Goal: Entertainment & Leisure: Consume media (video, audio)

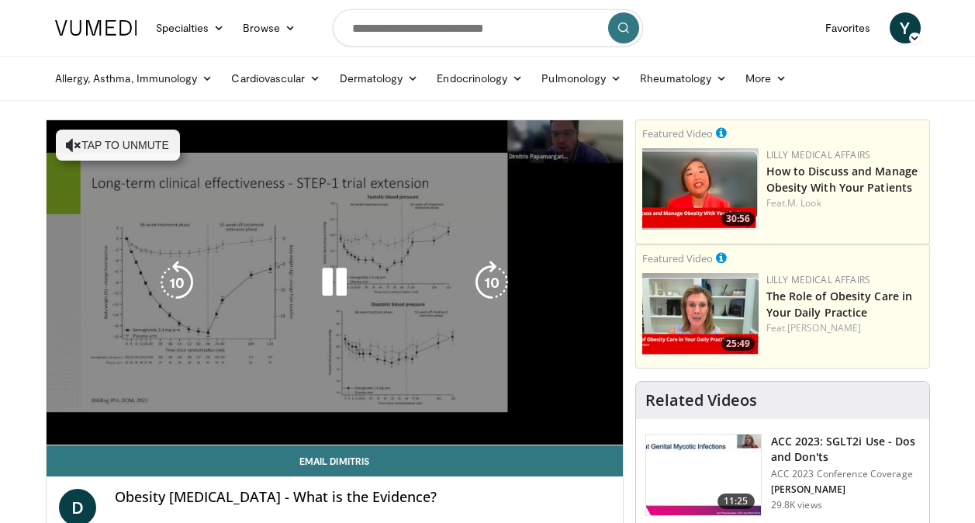
click at [81, 145] on div "10 seconds Tap to unmute" at bounding box center [335, 282] width 576 height 324
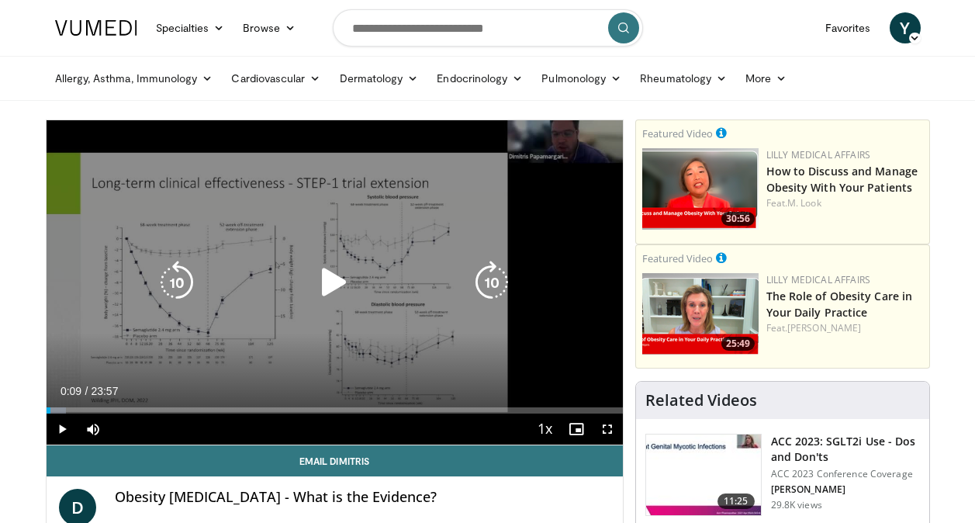
click at [334, 282] on icon "Video Player" at bounding box center [334, 282] width 43 height 43
click at [331, 286] on icon "Video Player" at bounding box center [334, 282] width 43 height 43
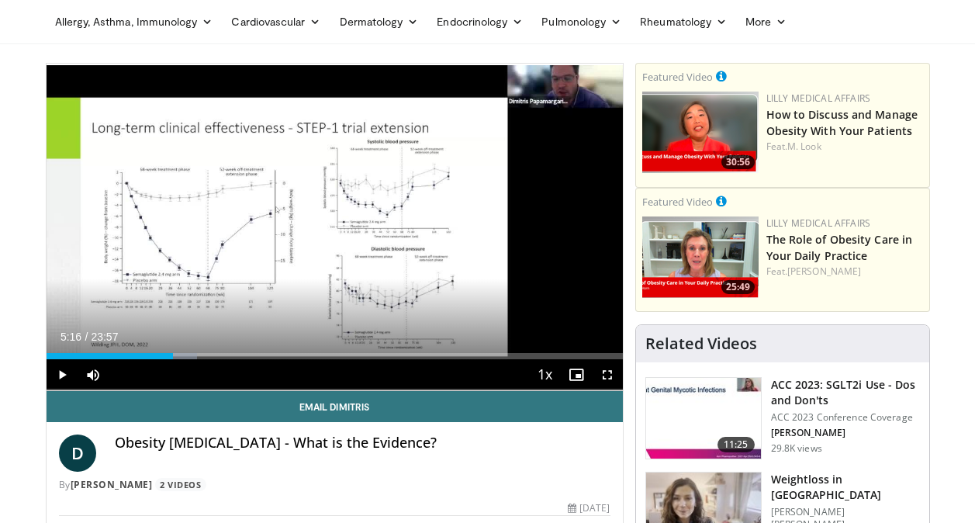
scroll to position [52, 0]
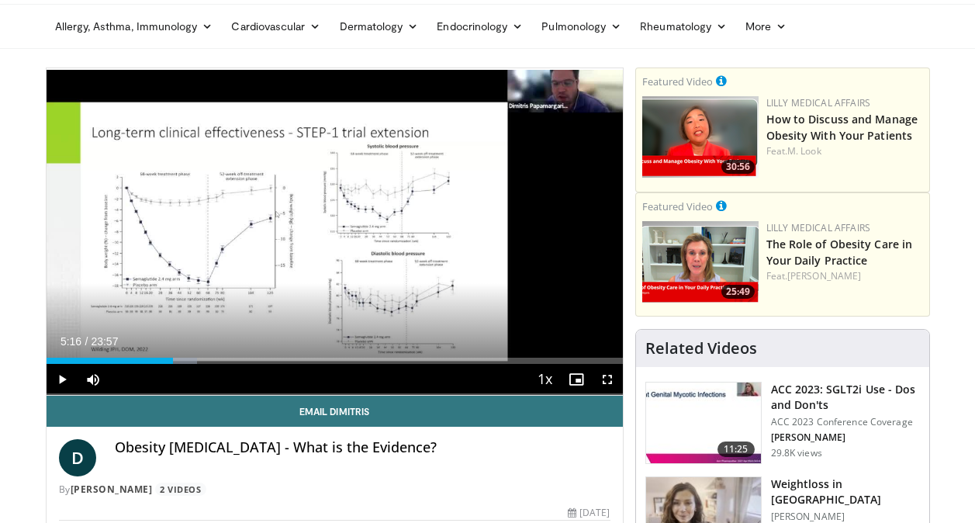
click at [346, 265] on div "10 seconds Tap to unmute" at bounding box center [335, 231] width 576 height 327
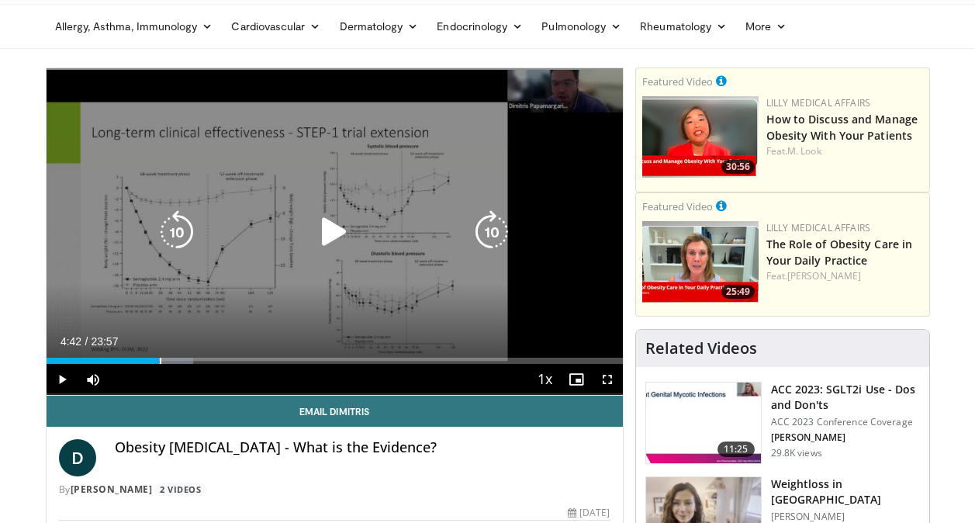
click at [159, 362] on div "04:42" at bounding box center [103, 361] width 113 height 6
click at [151, 362] on div "Loaded : 25.54% 04:21 04:21" at bounding box center [335, 361] width 576 height 6
click at [491, 233] on icon "Video Player" at bounding box center [491, 231] width 43 height 43
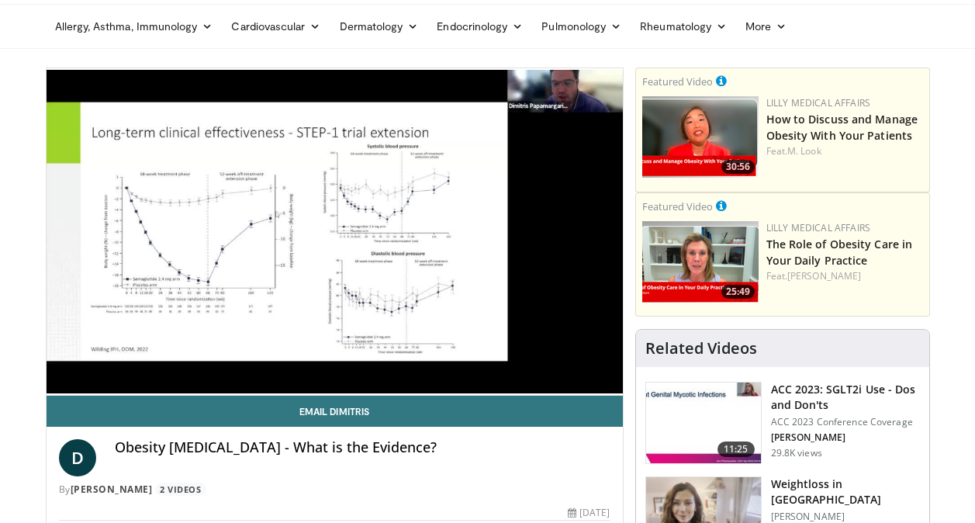
click at [415, 237] on div "Video Player" at bounding box center [334, 231] width 346 height 31
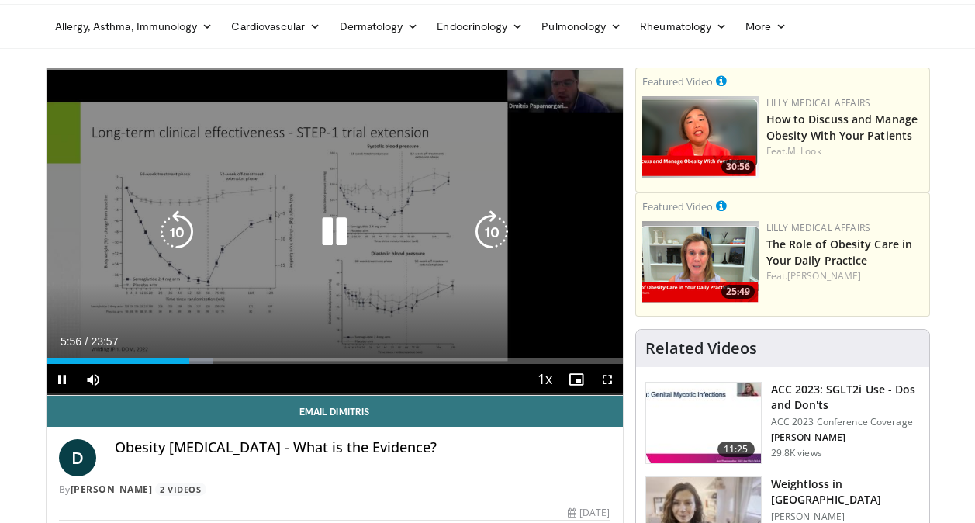
click at [334, 232] on icon "Video Player" at bounding box center [334, 231] width 43 height 43
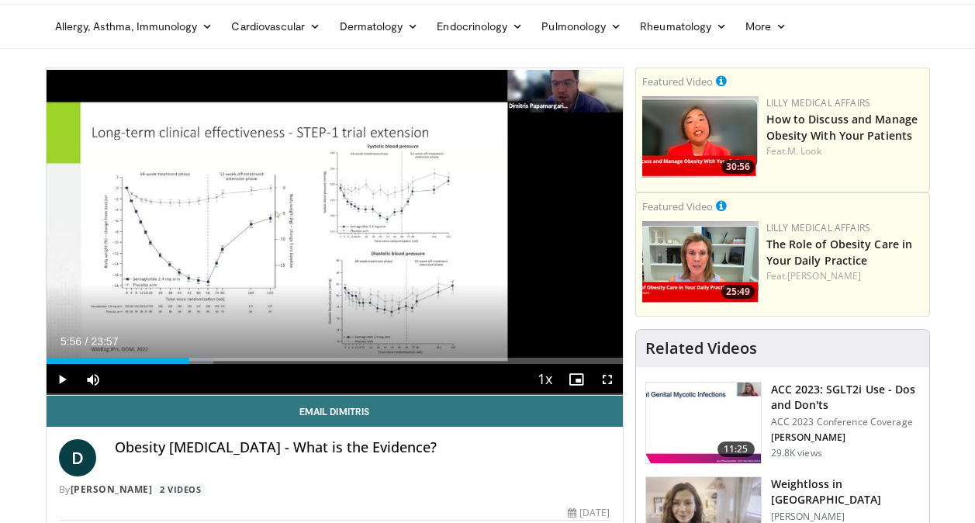
click at [365, 237] on div "Video Player" at bounding box center [334, 231] width 346 height 31
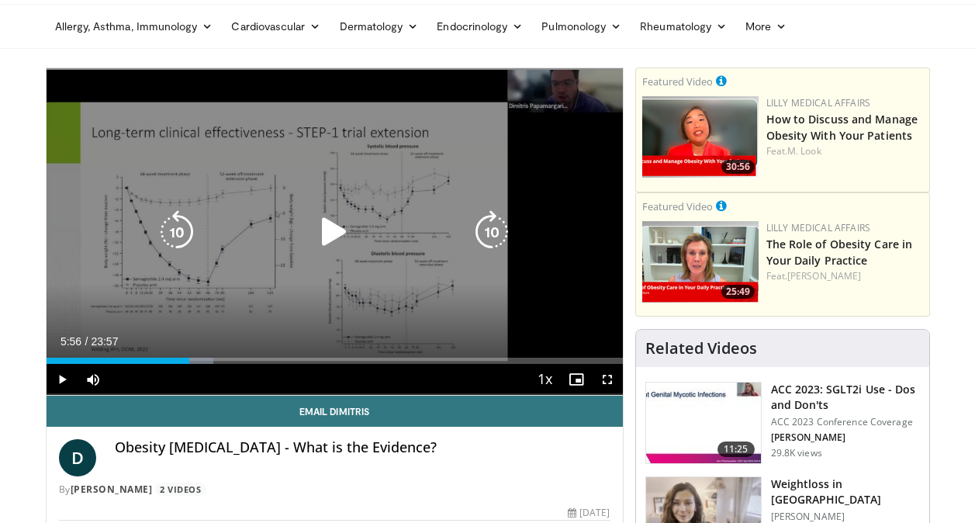
click at [175, 235] on icon "Video Player" at bounding box center [176, 231] width 43 height 43
click at [177, 222] on icon "Video Player" at bounding box center [176, 231] width 43 height 43
click at [175, 225] on icon "Video Player" at bounding box center [176, 231] width 43 height 43
click at [175, 233] on icon "Video Player" at bounding box center [176, 231] width 43 height 43
click at [336, 237] on icon "Video Player" at bounding box center [334, 231] width 43 height 43
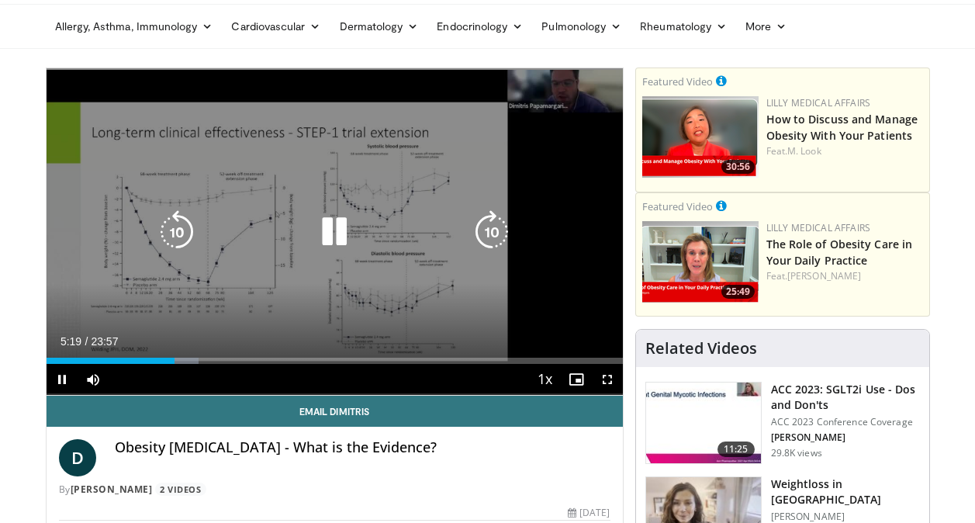
click at [179, 237] on icon "Video Player" at bounding box center [176, 231] width 43 height 43
click at [181, 243] on icon "Video Player" at bounding box center [176, 231] width 43 height 43
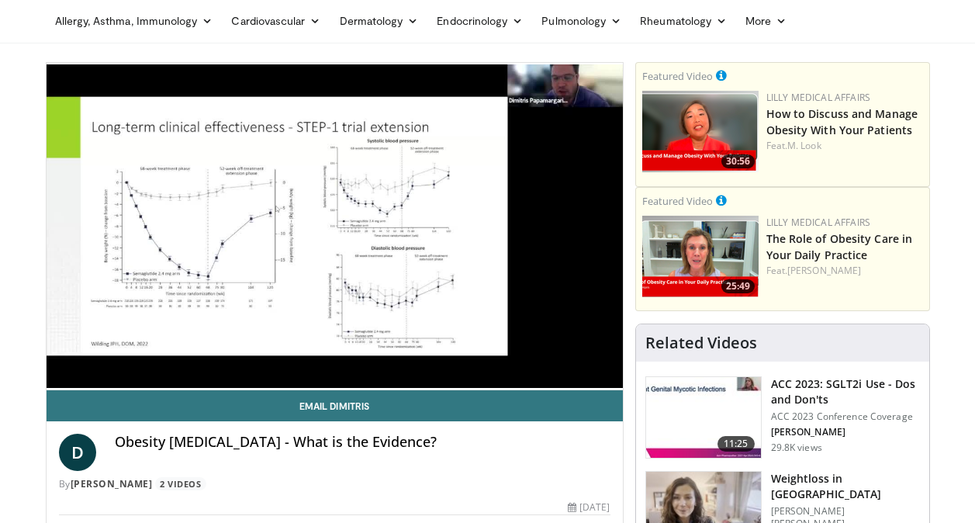
scroll to position [60, 0]
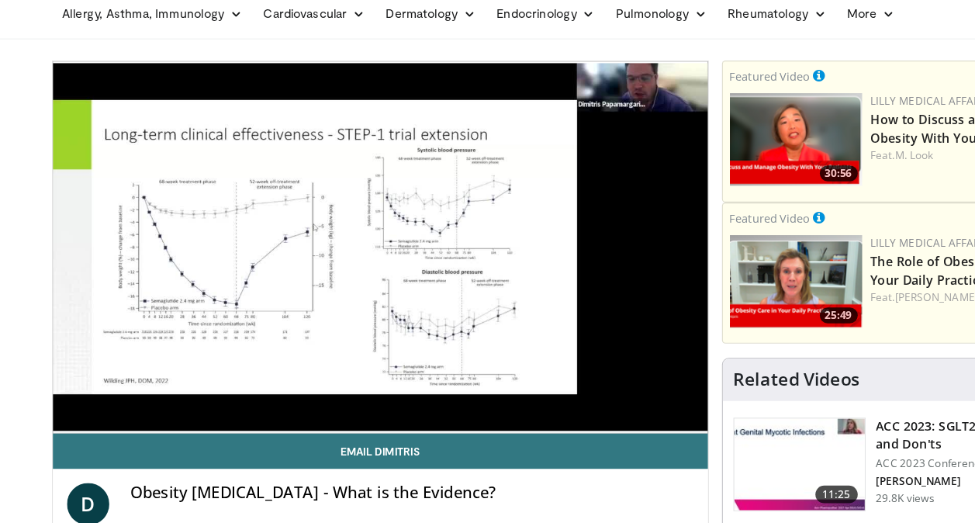
click at [251, 307] on div "20 seconds Tap to unmute" at bounding box center [335, 224] width 576 height 327
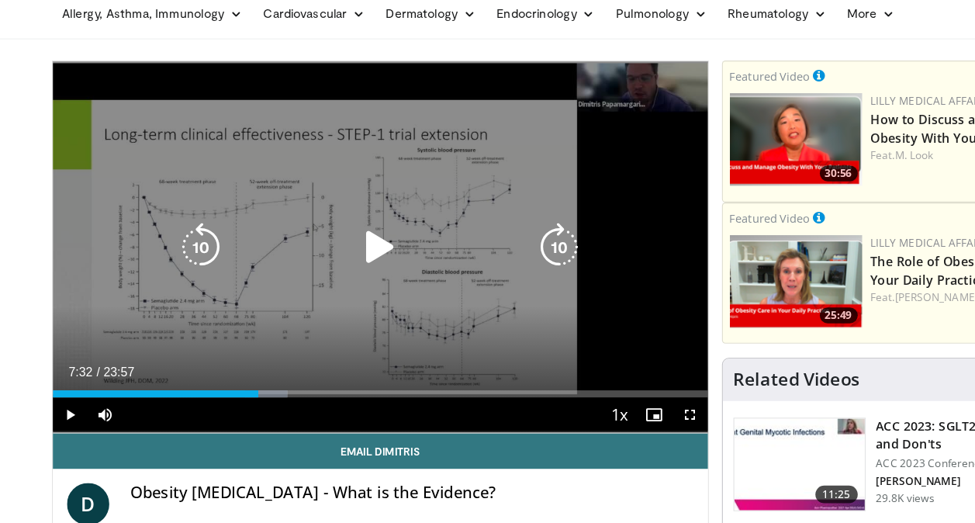
click at [178, 214] on icon "Video Player" at bounding box center [176, 223] width 43 height 43
click at [350, 221] on icon "Video Player" at bounding box center [334, 223] width 43 height 43
click at [405, 265] on div "10 seconds Tap to unmute" at bounding box center [335, 224] width 576 height 327
click at [423, 268] on div "10 seconds Tap to unmute" at bounding box center [335, 224] width 576 height 327
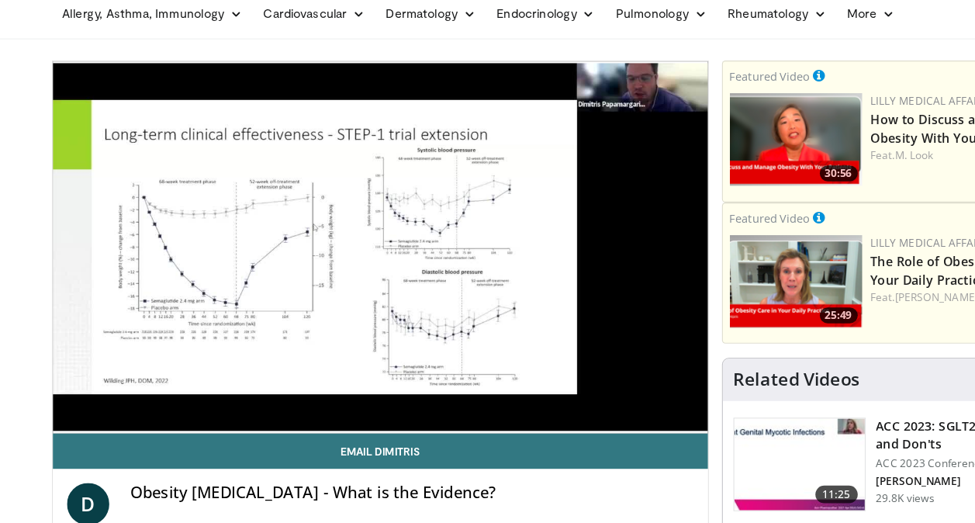
click at [236, 186] on div "10 seconds Tap to unmute" at bounding box center [335, 224] width 576 height 327
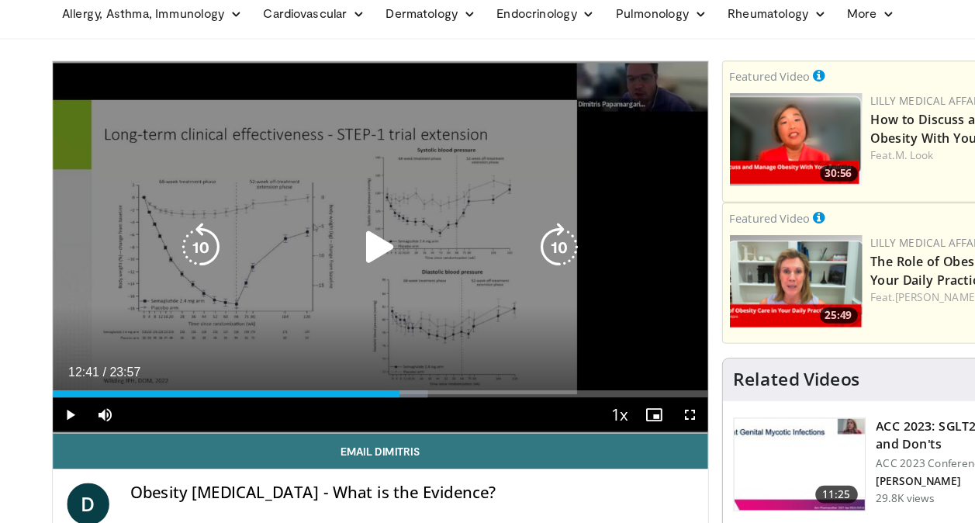
click at [166, 235] on icon "Video Player" at bounding box center [176, 223] width 43 height 43
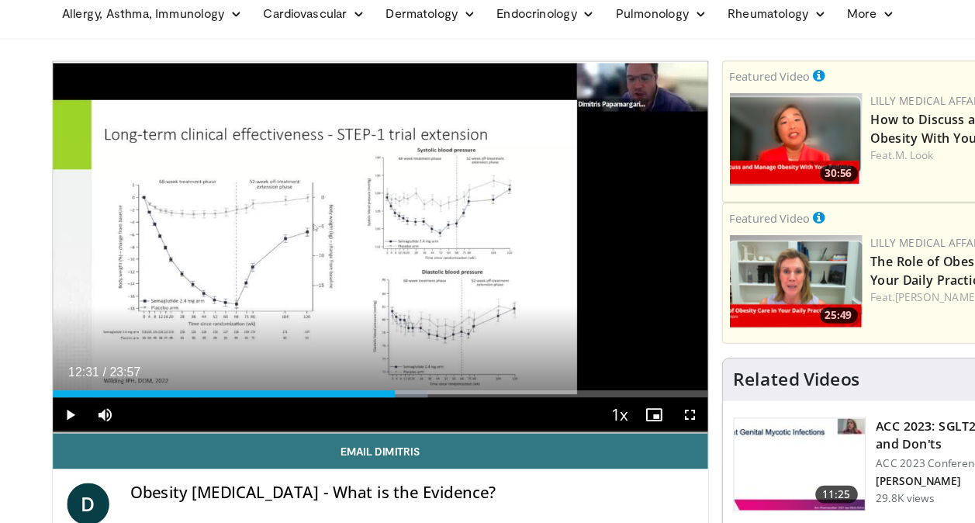
click at [424, 206] on div "10 seconds Tap to unmute" at bounding box center [335, 224] width 576 height 327
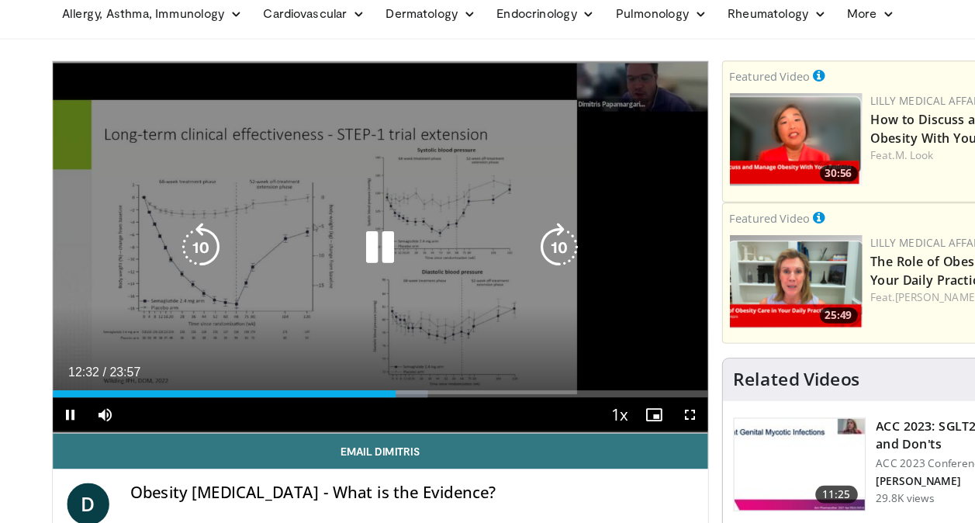
click at [170, 216] on icon "Video Player" at bounding box center [176, 223] width 43 height 43
click at [175, 227] on icon "Video Player" at bounding box center [176, 223] width 43 height 43
click at [178, 227] on icon "Video Player" at bounding box center [176, 223] width 43 height 43
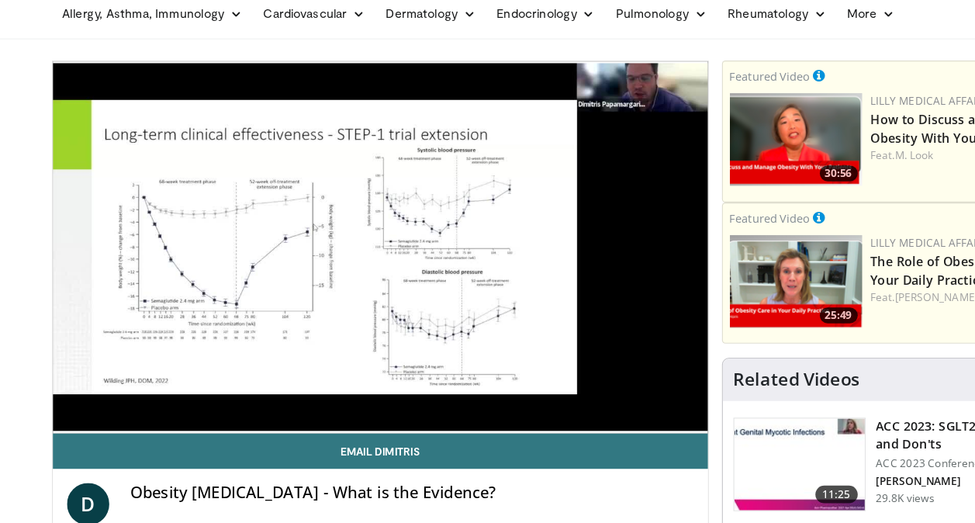
click at [335, 278] on div "20 seconds Tap to unmute" at bounding box center [335, 224] width 576 height 327
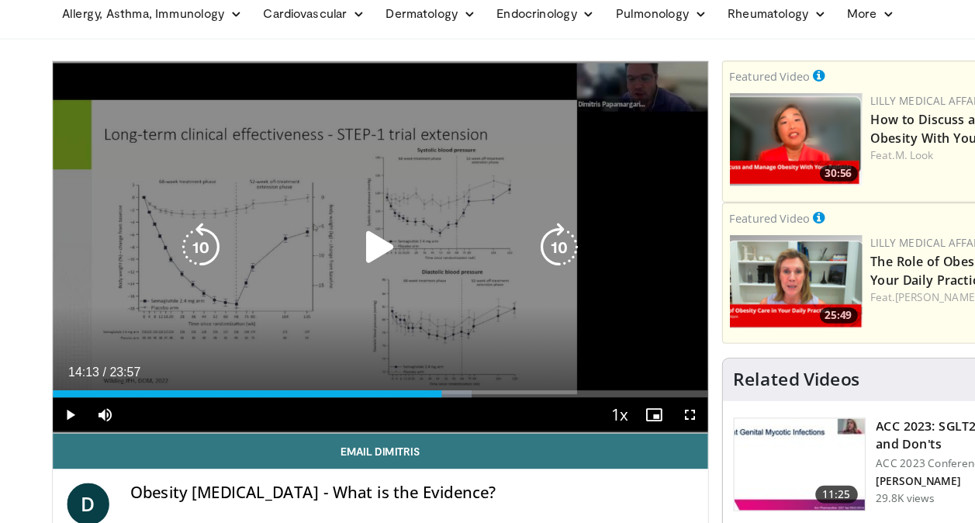
click at [180, 215] on icon "Video Player" at bounding box center [176, 223] width 43 height 43
click at [175, 229] on icon "Video Player" at bounding box center [176, 223] width 43 height 43
click at [177, 224] on icon "Video Player" at bounding box center [176, 223] width 43 height 43
click at [336, 222] on icon "Video Player" at bounding box center [334, 223] width 43 height 43
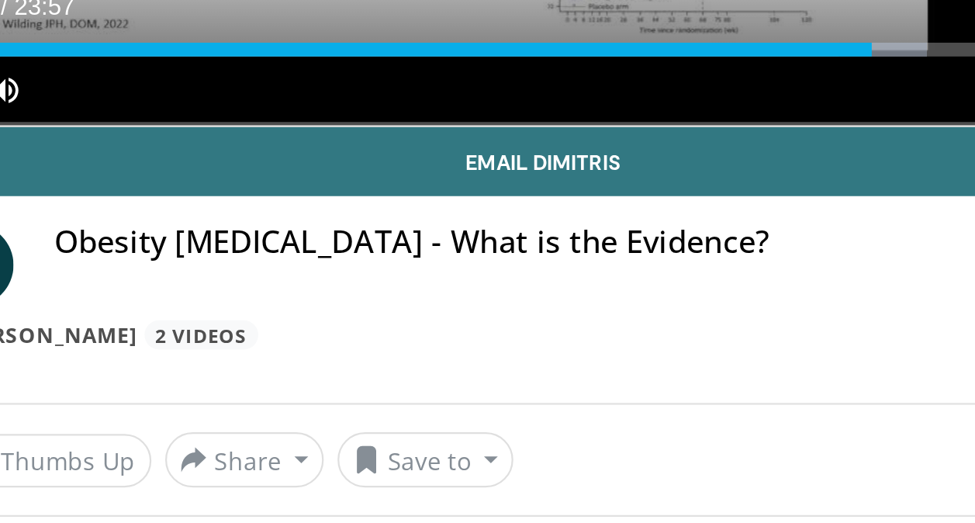
scroll to position [102, 0]
